Goal: Task Accomplishment & Management: Manage account settings

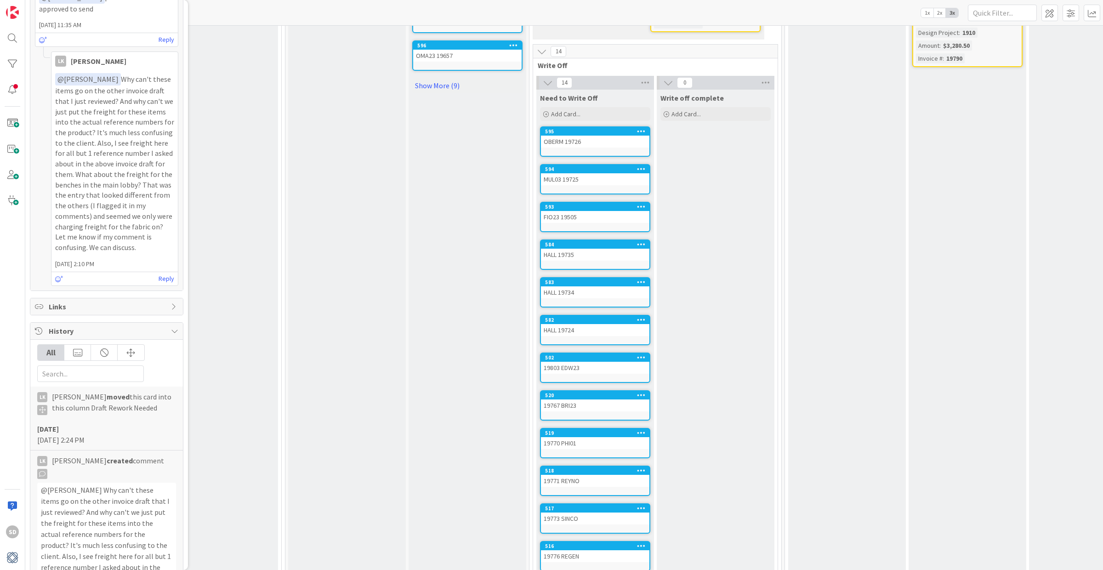
scroll to position [582, 230]
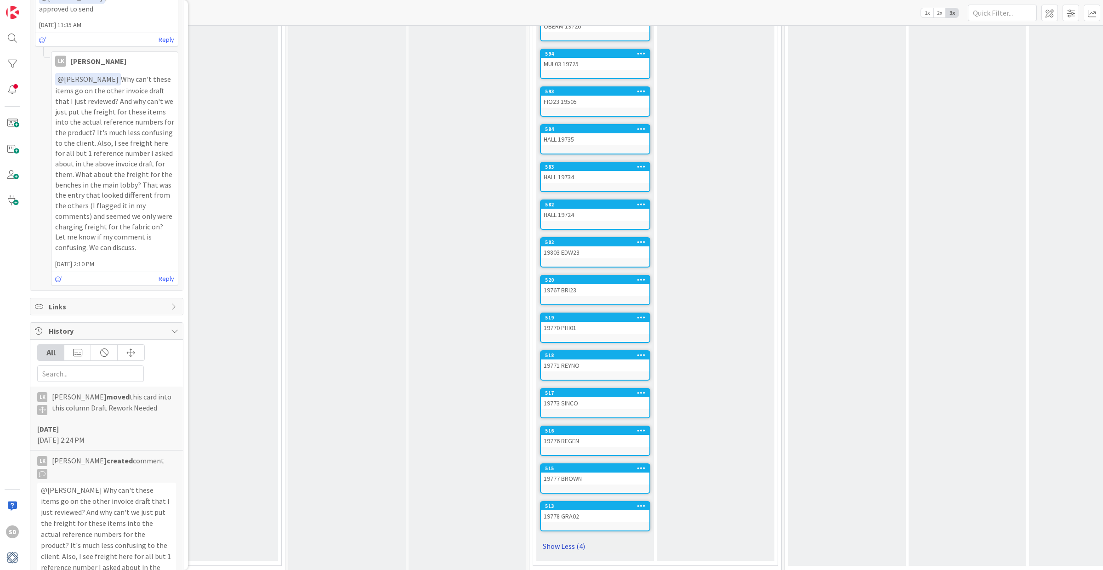
click at [558, 428] on link "Show Less (4)" at bounding box center [595, 545] width 110 height 15
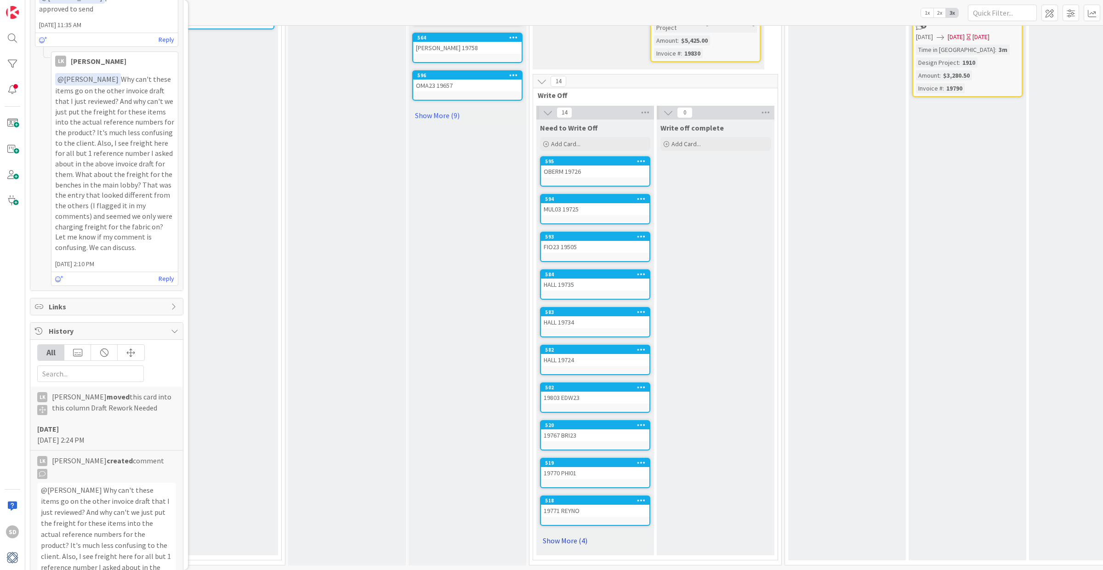
scroll to position [433, 230]
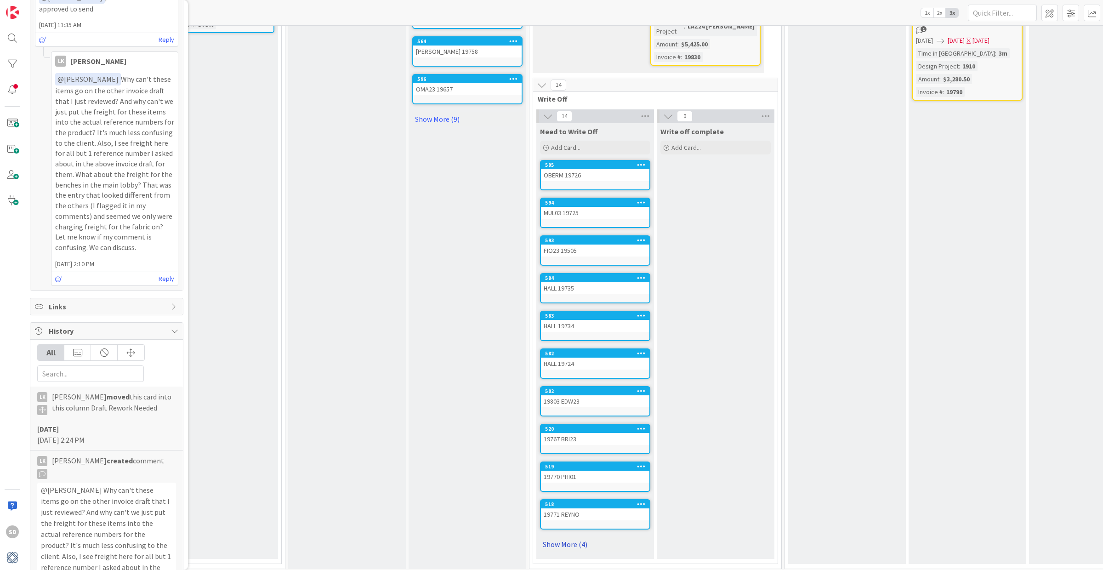
click at [562, 428] on link "Show More (4)" at bounding box center [595, 544] width 110 height 15
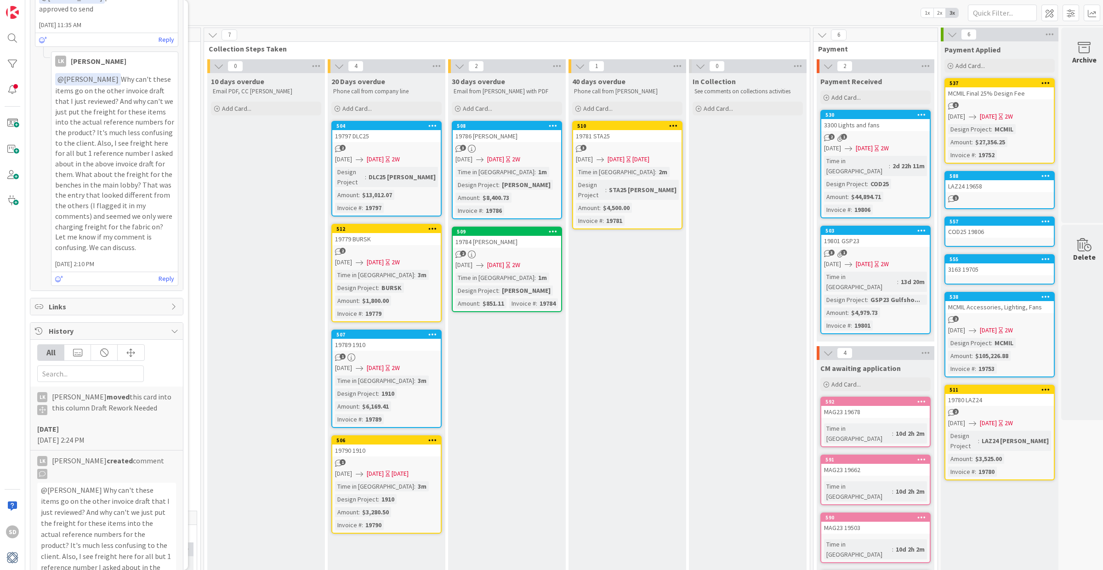
scroll to position [0, 819]
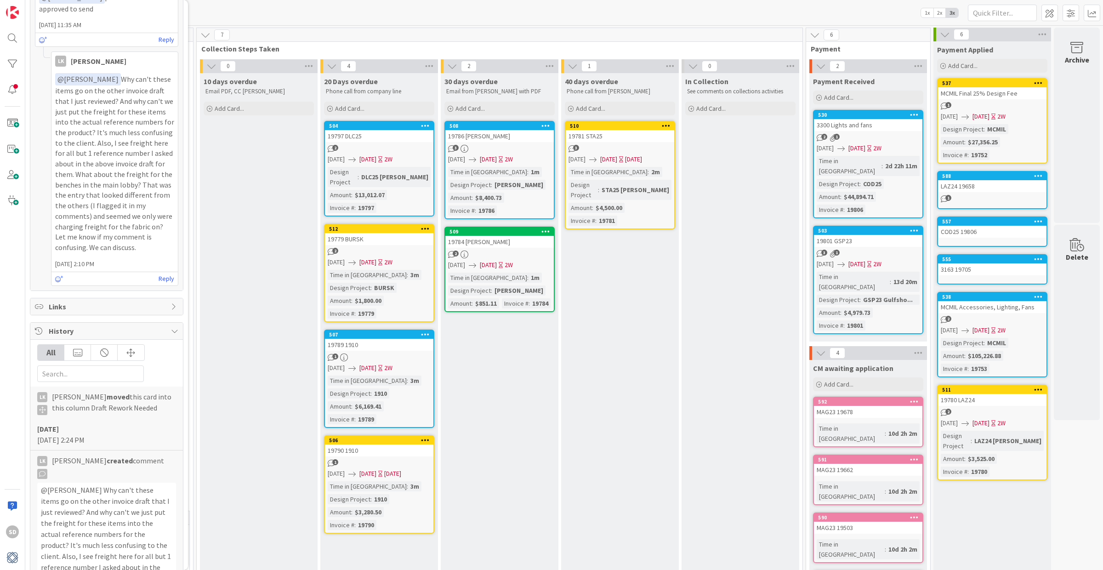
click at [877, 271] on div "Time in Column : 13d 20m Design Project : GSP23 Gulfsho... Amount : $4,979.73 I…" at bounding box center [867, 300] width 103 height 59
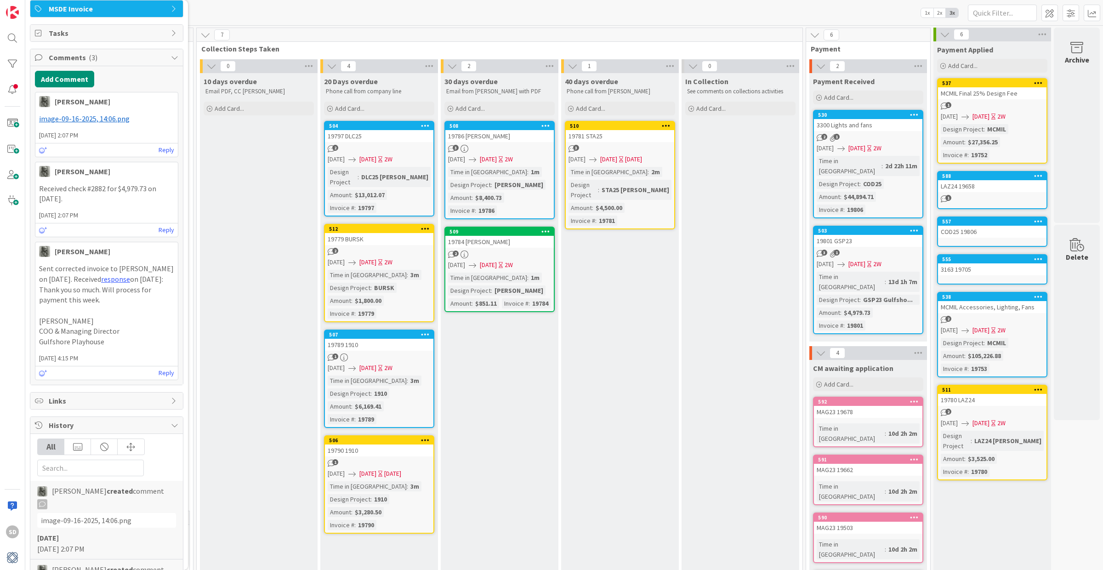
scroll to position [165, 0]
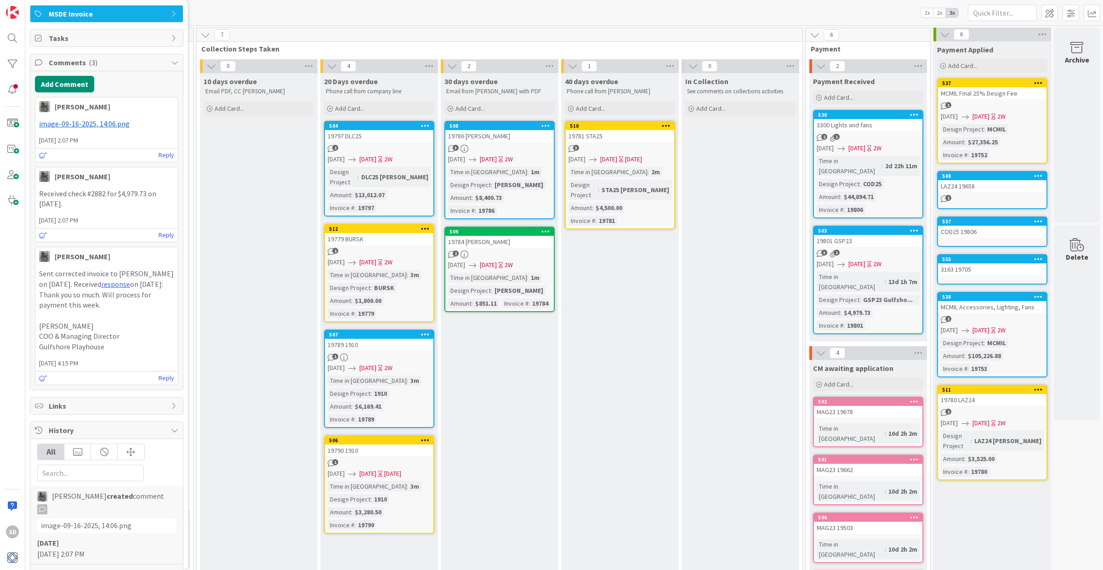
click at [99, 127] on span "image-09-16-2025, 14:06.png" at bounding box center [84, 123] width 90 height 9
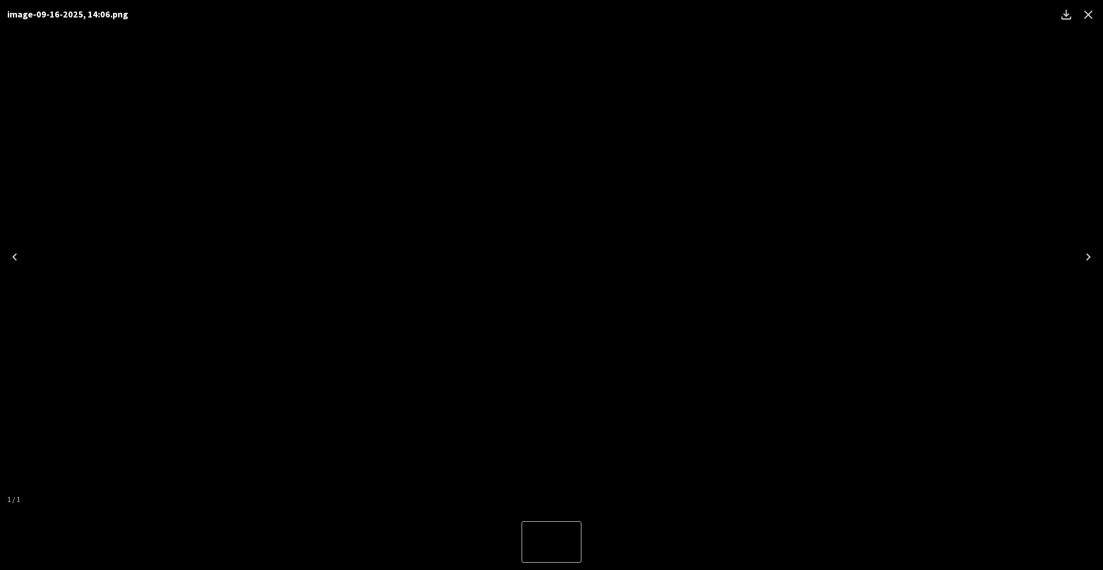
click at [877, 21] on icon "Close" at bounding box center [1087, 14] width 15 height 15
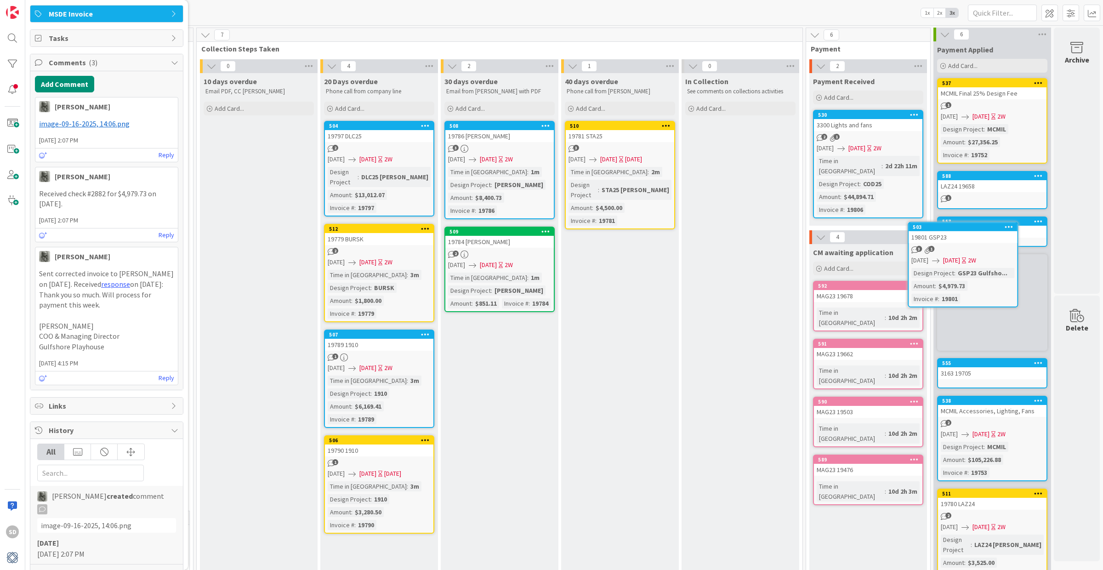
scroll to position [0, 819]
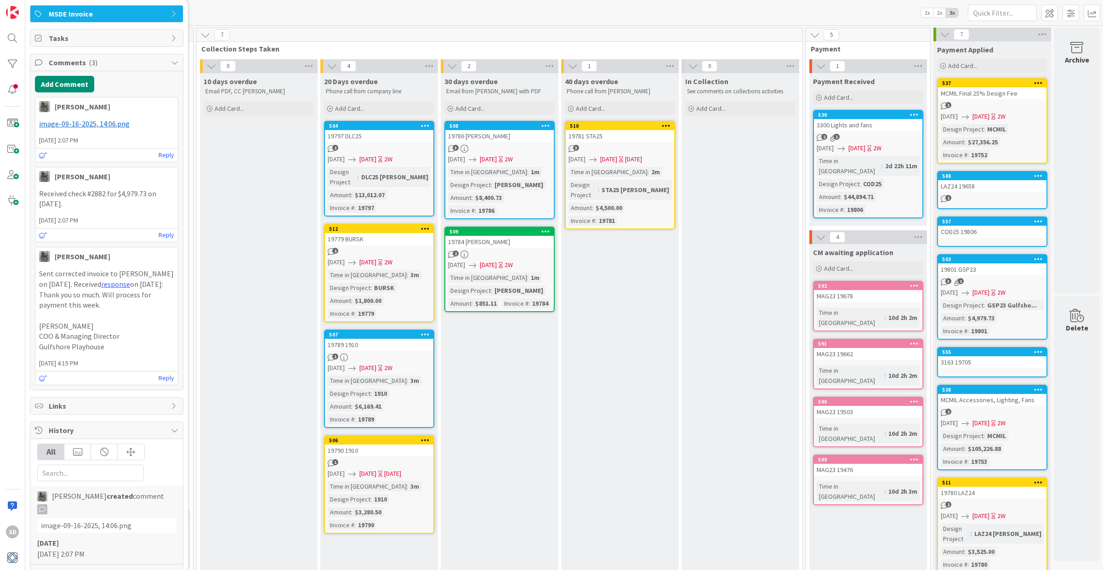
click at [844, 150] on icon at bounding box center [840, 148] width 7 height 7
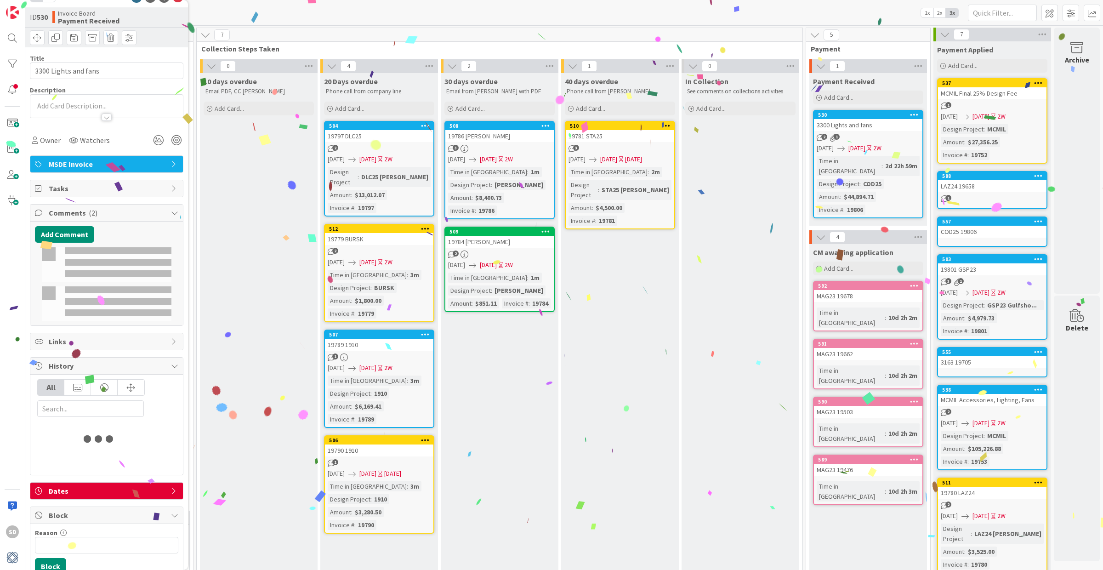
scroll to position [165, 0]
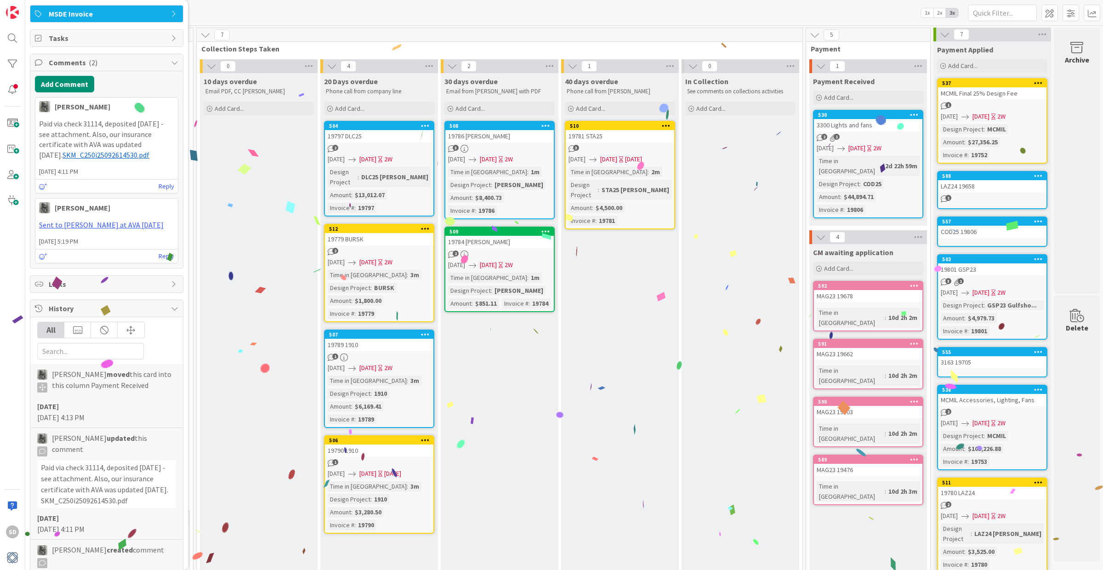
click at [877, 171] on div "Time in Column : 2d 22h 59m Design Project : COD25 Amount : $44,894.71 Invoice …" at bounding box center [867, 185] width 103 height 59
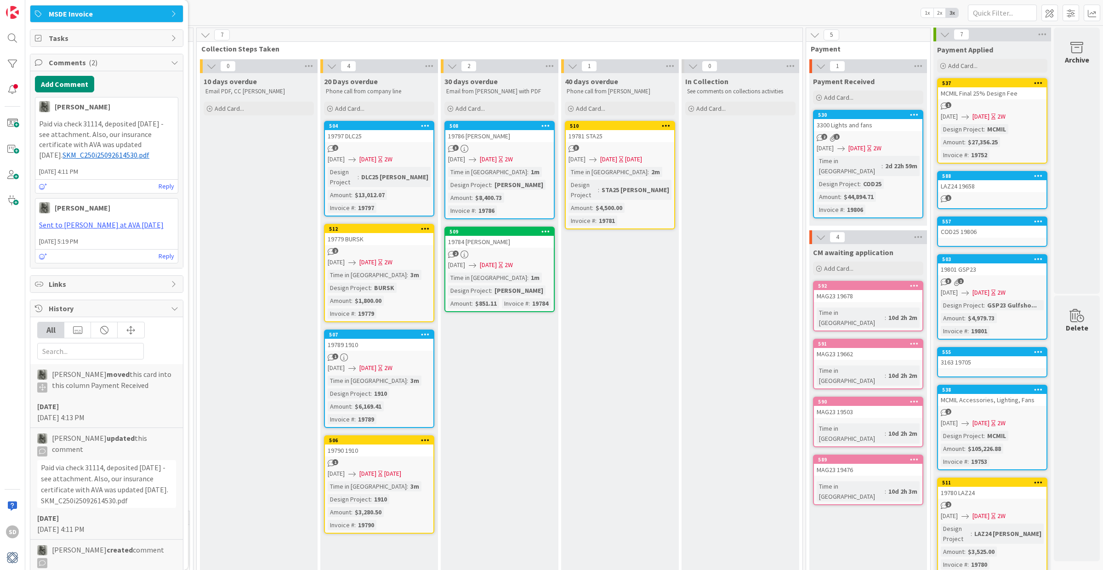
click at [877, 182] on div "Time in Column : 2d 22h 59m Design Project : COD25 Amount : $44,894.71 Invoice …" at bounding box center [867, 185] width 103 height 59
click at [877, 179] on div "COD25" at bounding box center [871, 184] width 23 height 10
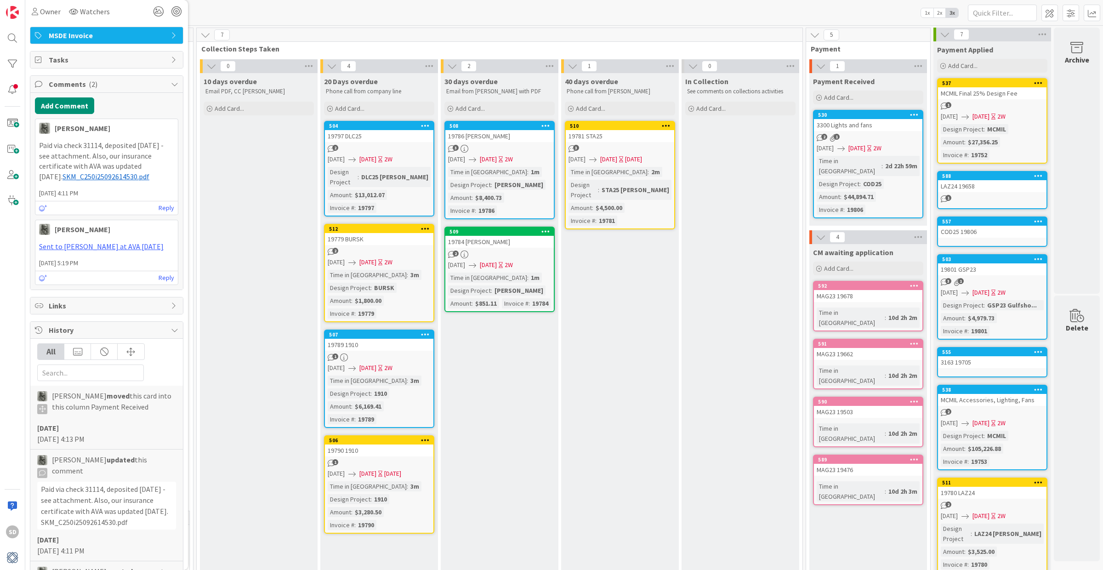
scroll to position [143, 0]
click at [114, 177] on span "SKM_C250i25092614530.pdf" at bounding box center [105, 176] width 87 height 9
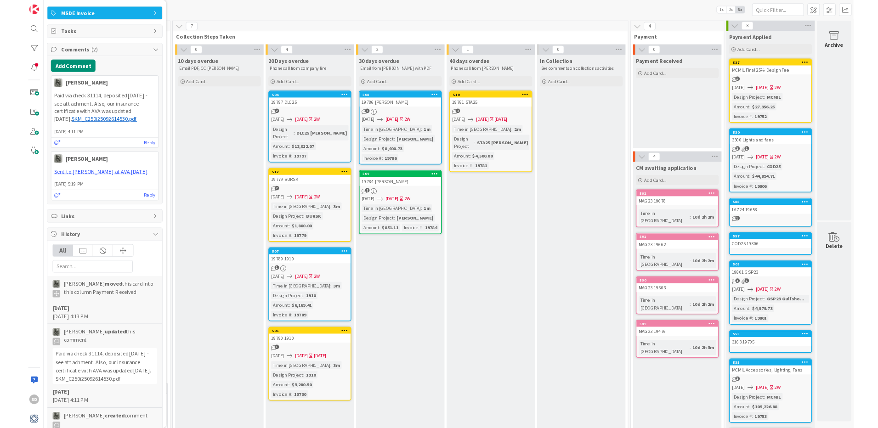
scroll to position [0, 0]
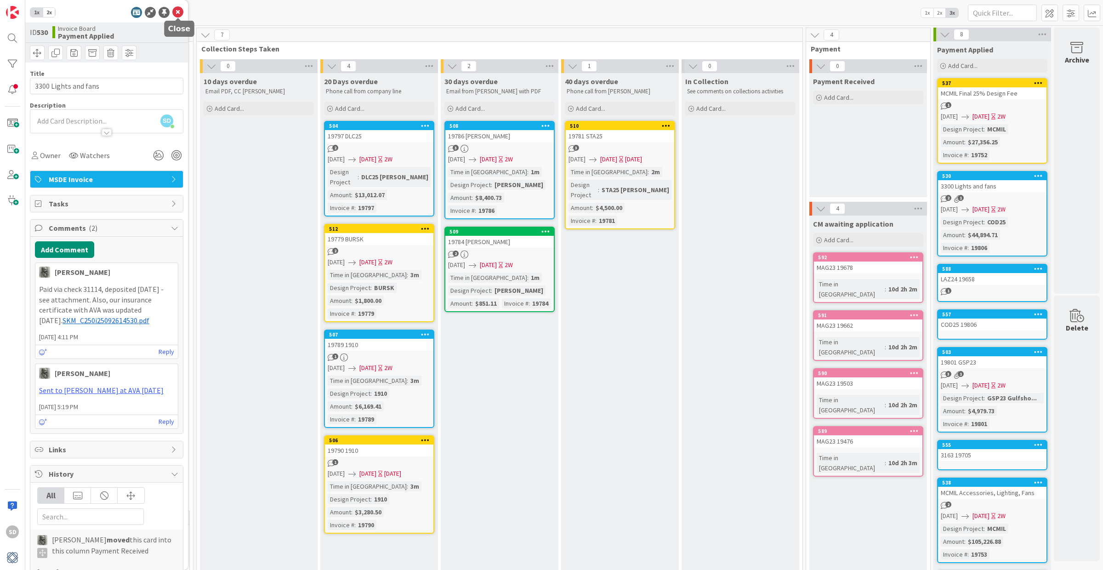
click at [175, 12] on icon at bounding box center [177, 12] width 11 height 11
